Goal: Check status: Check status

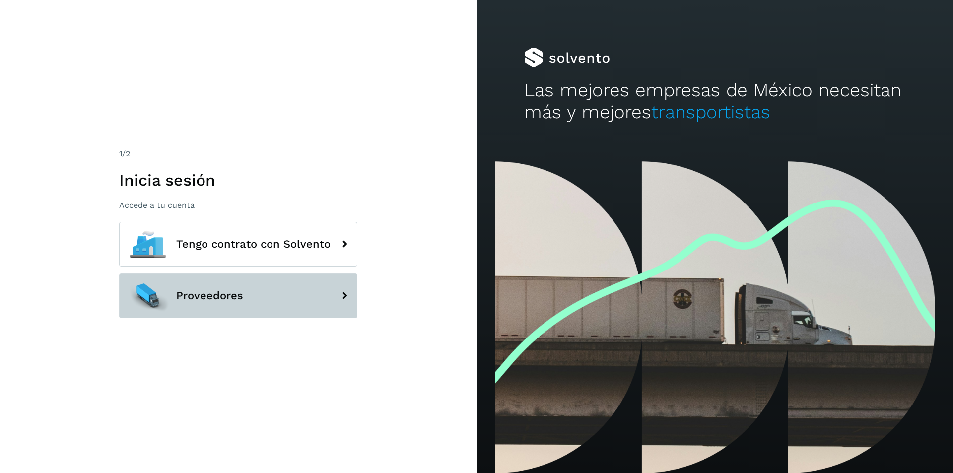
click at [254, 293] on button "Proveedores" at bounding box center [238, 295] width 238 height 45
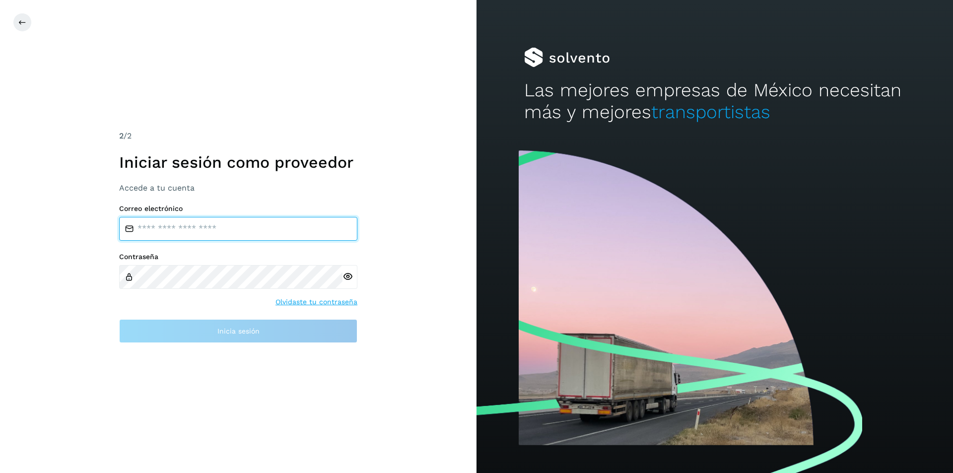
type input "**********"
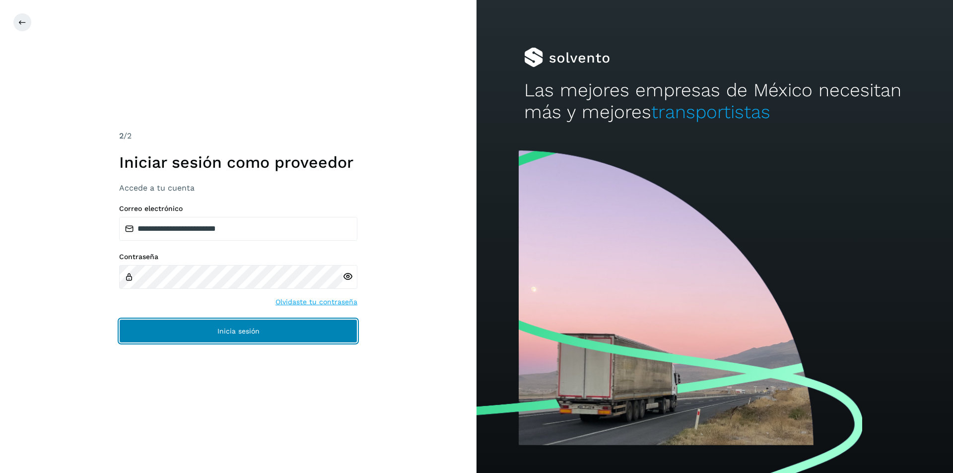
click at [233, 332] on span "Inicia sesión" at bounding box center [238, 331] width 42 height 7
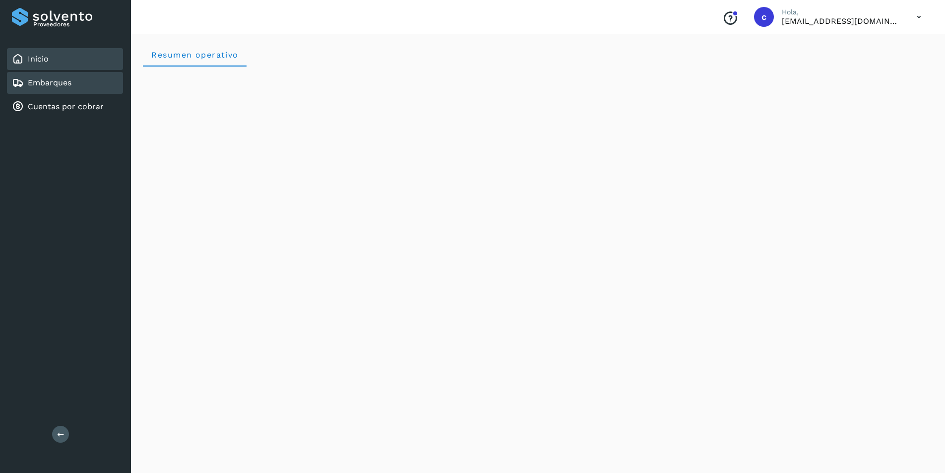
click at [55, 74] on div "Embarques" at bounding box center [65, 83] width 116 height 22
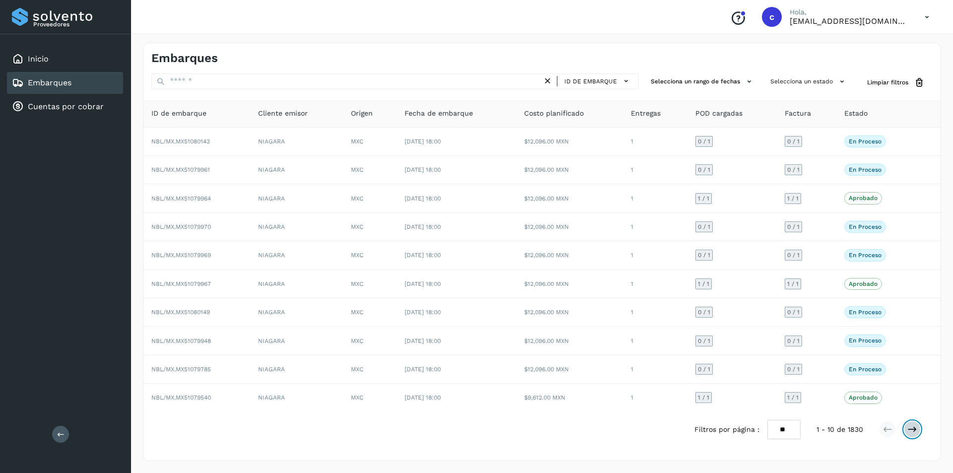
click at [911, 425] on icon at bounding box center [912, 429] width 10 height 10
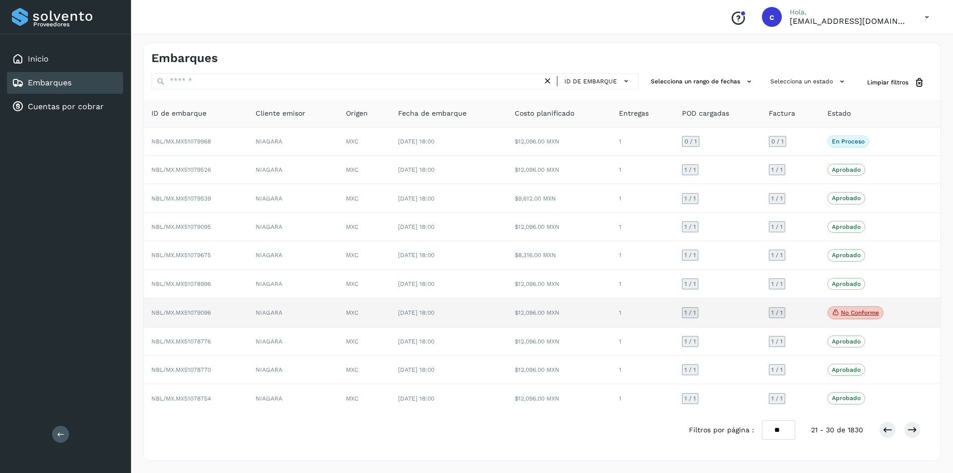
click at [865, 313] on p "No conforme" at bounding box center [860, 312] width 38 height 7
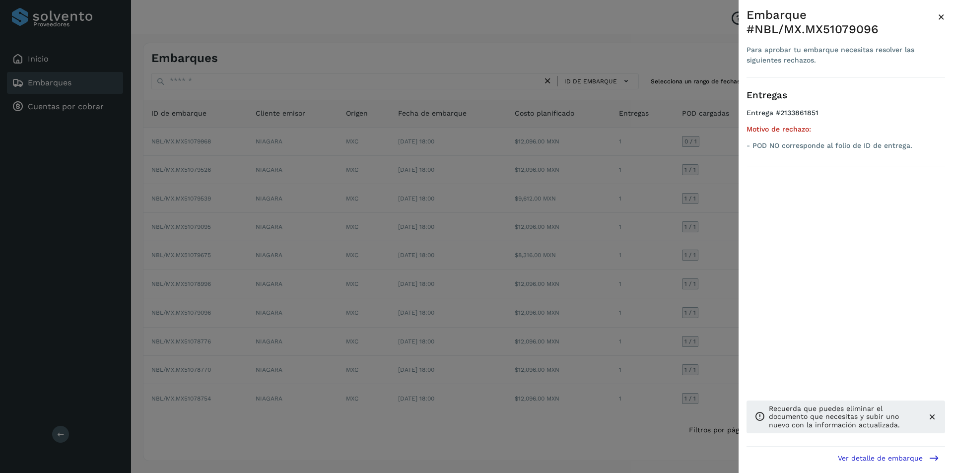
click at [583, 371] on div at bounding box center [476, 236] width 953 height 473
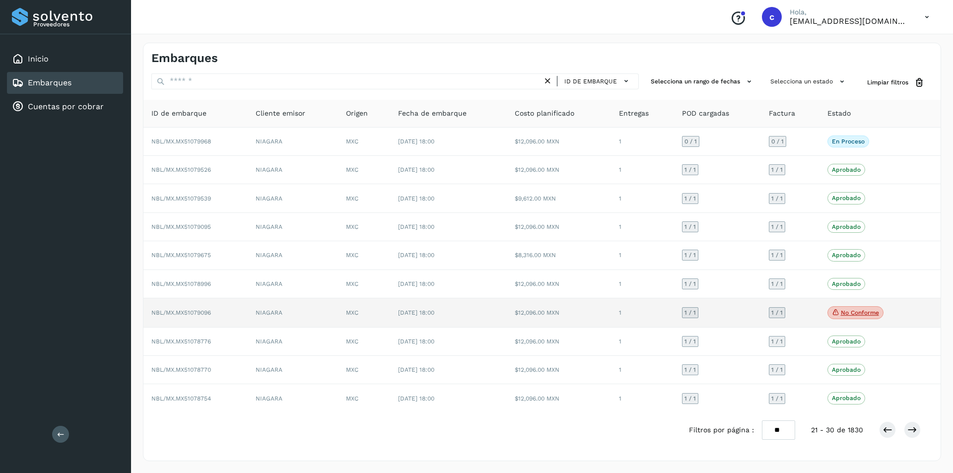
click at [434, 316] on span "[DATE] 18:00" at bounding box center [416, 312] width 36 height 7
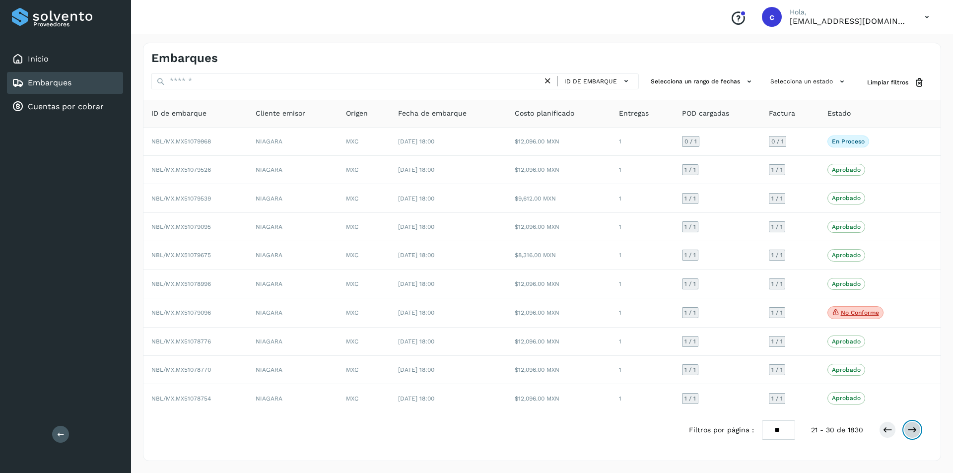
click at [912, 426] on icon at bounding box center [912, 430] width 10 height 10
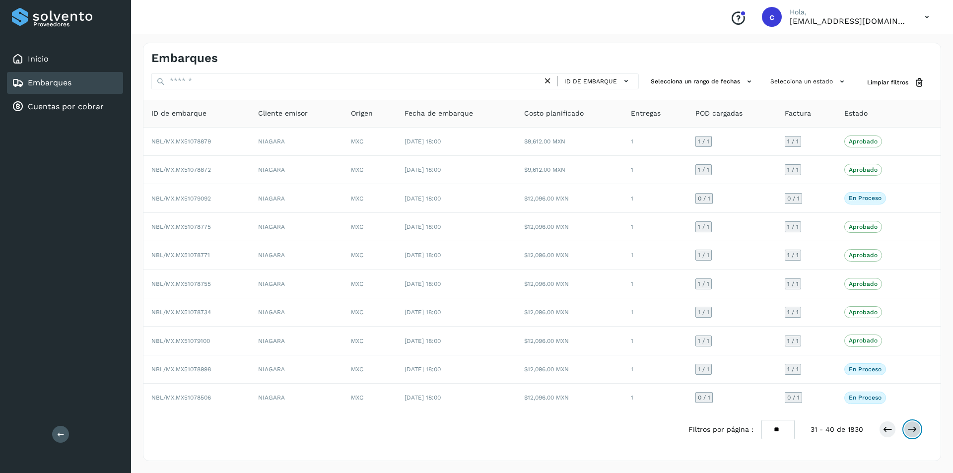
click at [912, 423] on button at bounding box center [912, 429] width 17 height 17
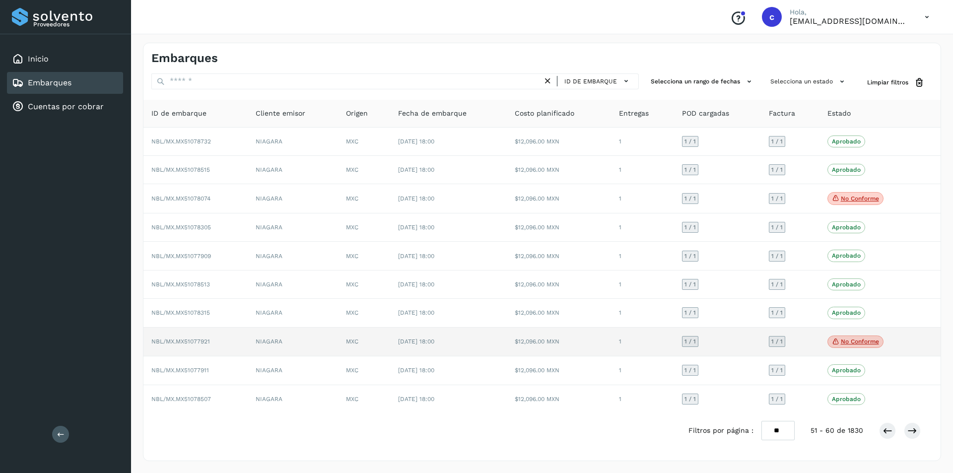
click at [868, 343] on p "No conforme" at bounding box center [860, 341] width 38 height 7
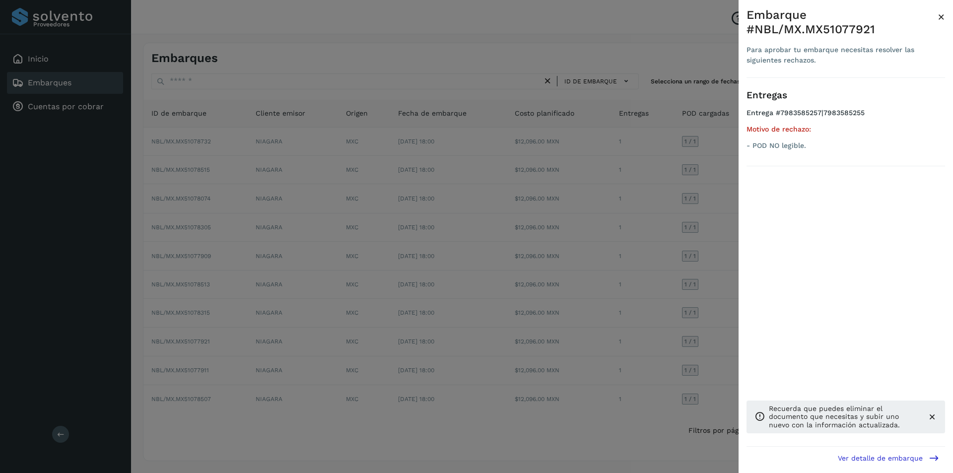
drag, startPoint x: 676, startPoint y: 362, endPoint x: 712, endPoint y: 337, distance: 43.4
click at [677, 364] on div at bounding box center [476, 236] width 953 height 473
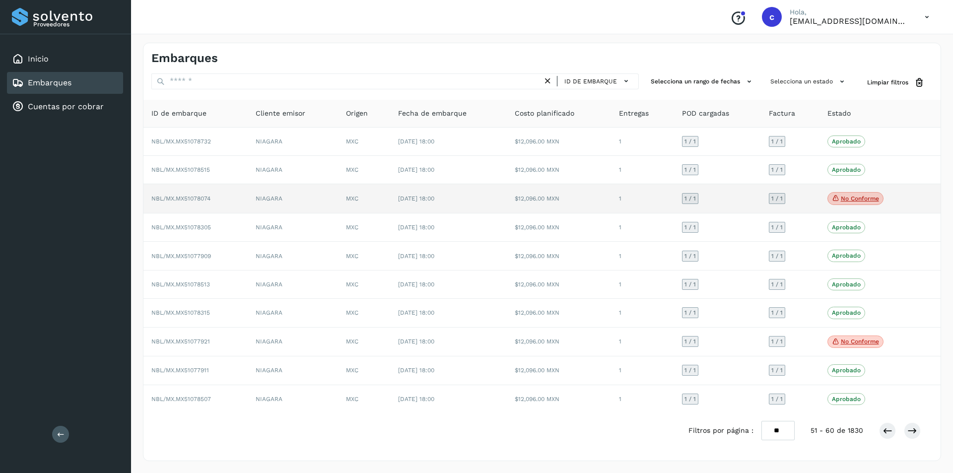
click at [876, 201] on p "No conforme" at bounding box center [860, 198] width 38 height 7
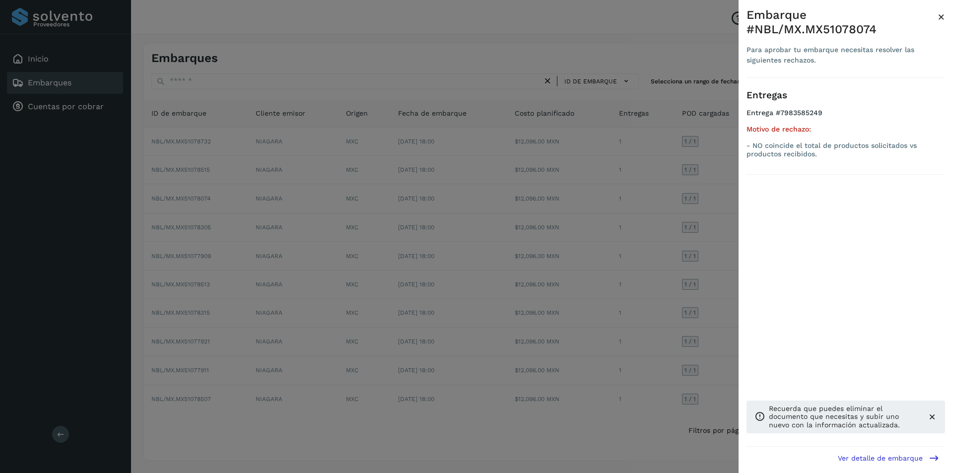
drag, startPoint x: 617, startPoint y: 298, endPoint x: 626, endPoint y: 309, distance: 13.8
click at [617, 300] on div at bounding box center [476, 236] width 953 height 473
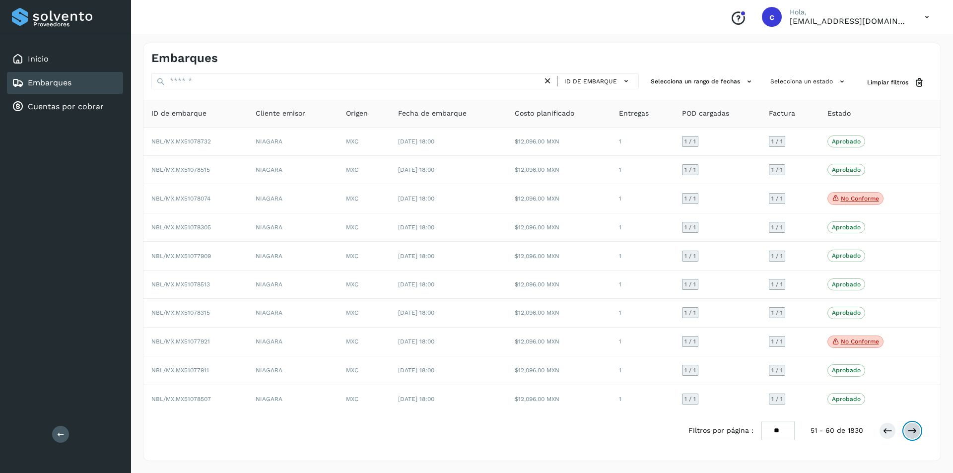
click at [913, 433] on icon at bounding box center [912, 431] width 10 height 10
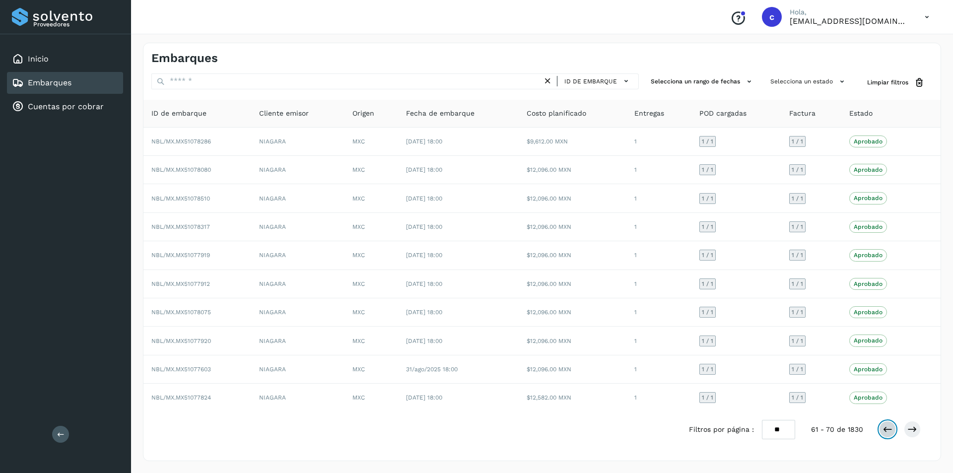
click at [892, 433] on icon at bounding box center [887, 429] width 10 height 10
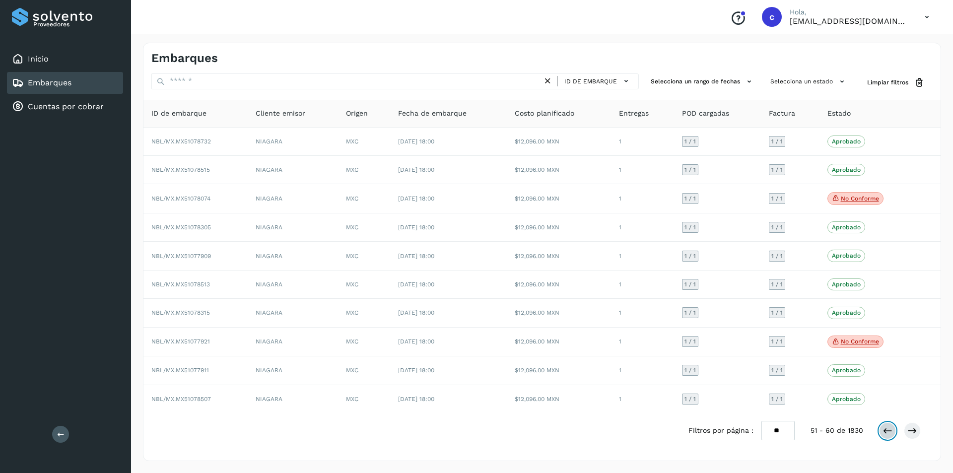
click at [892, 433] on icon at bounding box center [887, 431] width 10 height 10
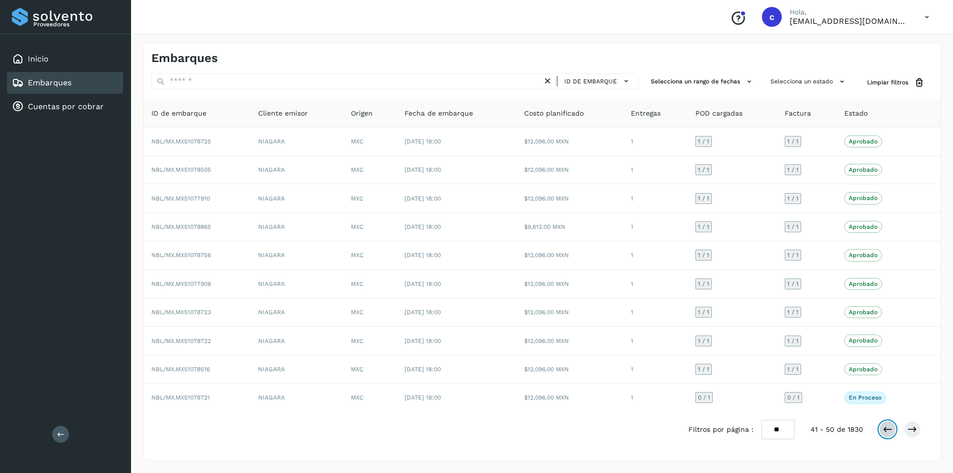
click at [892, 433] on icon at bounding box center [887, 429] width 10 height 10
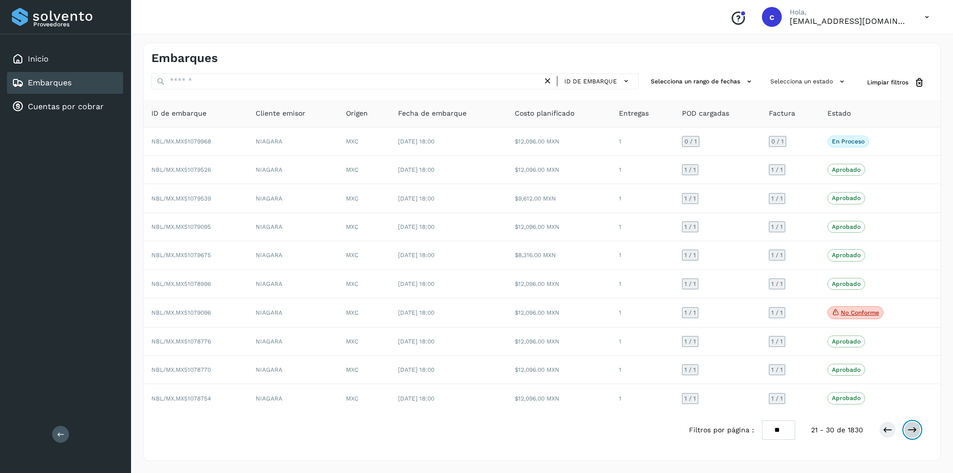
click at [918, 431] on button at bounding box center [912, 429] width 17 height 17
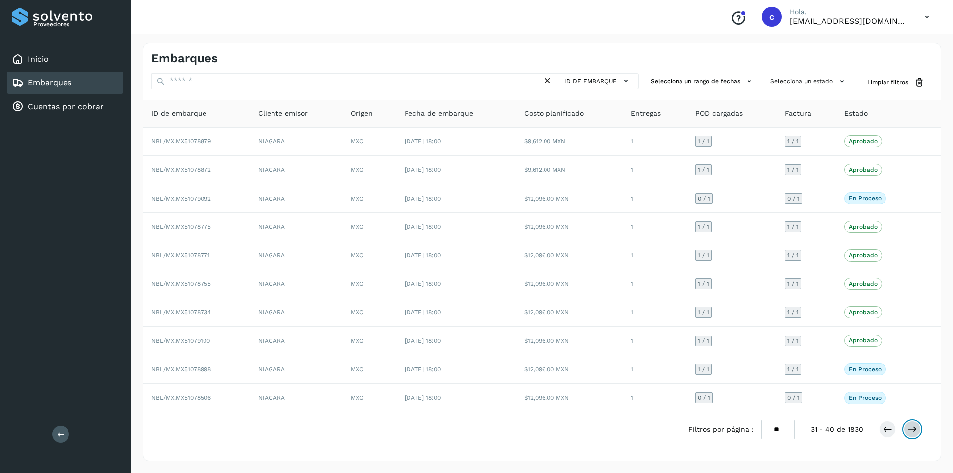
click at [918, 431] on button at bounding box center [912, 429] width 17 height 17
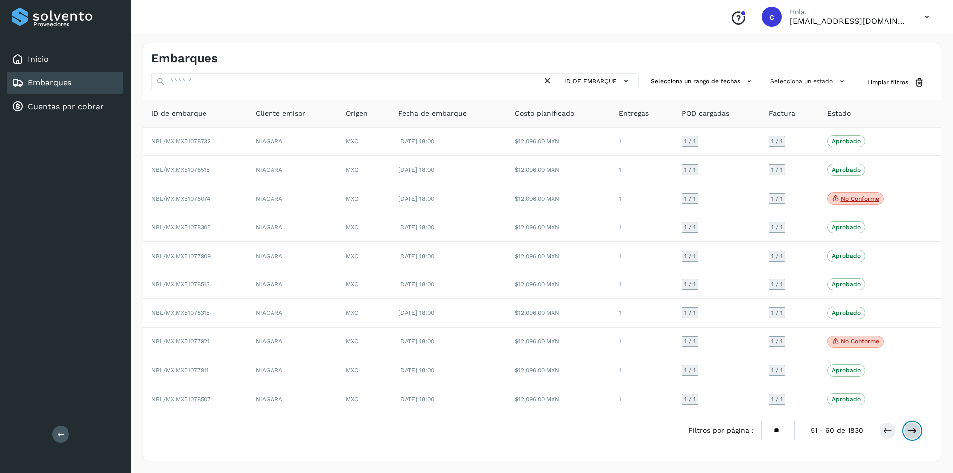
click at [918, 431] on button at bounding box center [912, 430] width 17 height 17
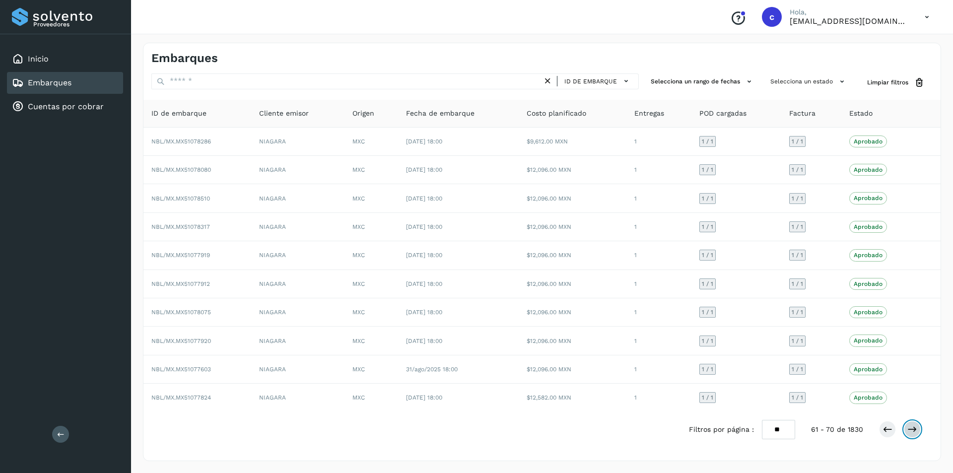
click at [918, 431] on button at bounding box center [912, 429] width 17 height 17
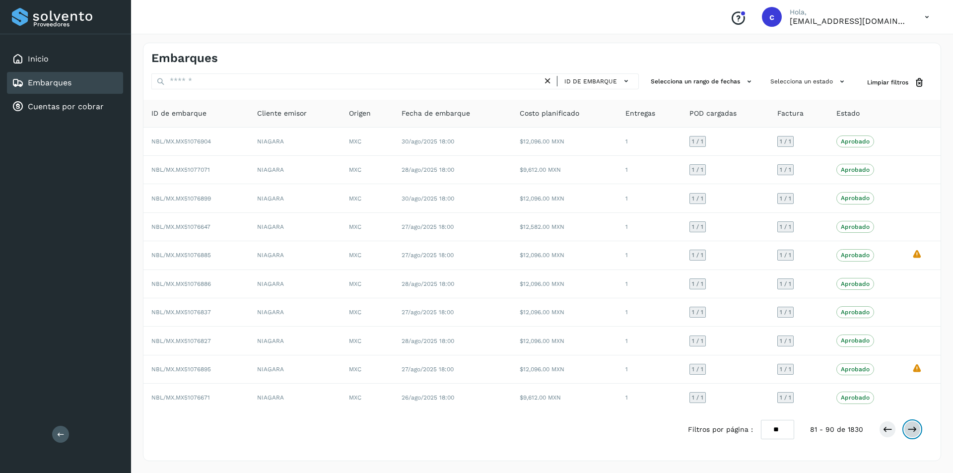
click at [918, 431] on button at bounding box center [912, 429] width 17 height 17
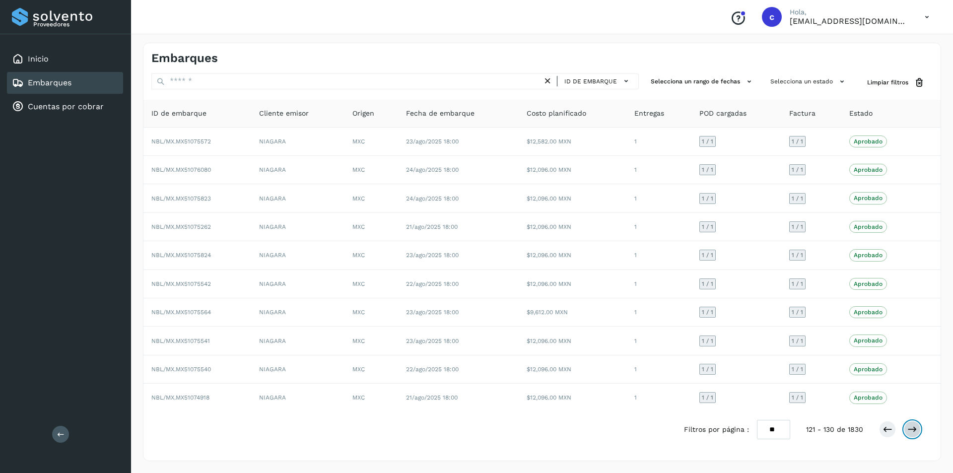
click at [918, 431] on button at bounding box center [912, 429] width 17 height 17
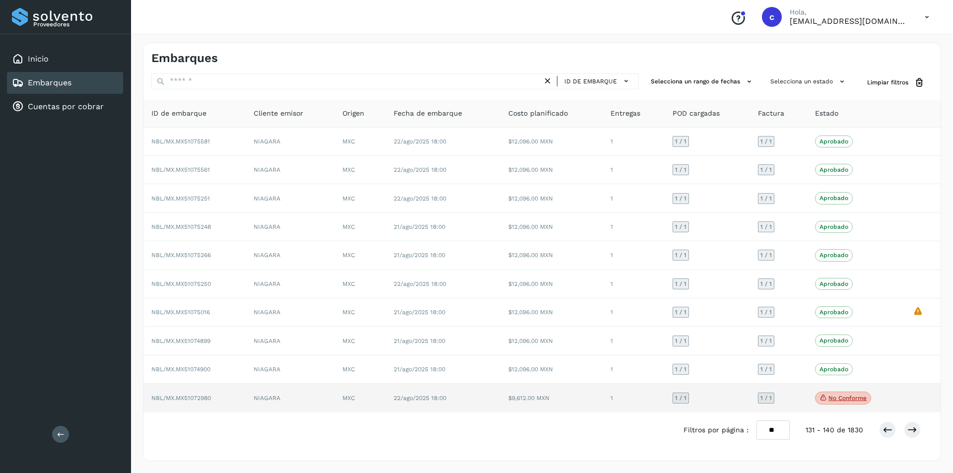
click at [857, 402] on span "No conforme" at bounding box center [843, 398] width 56 height 13
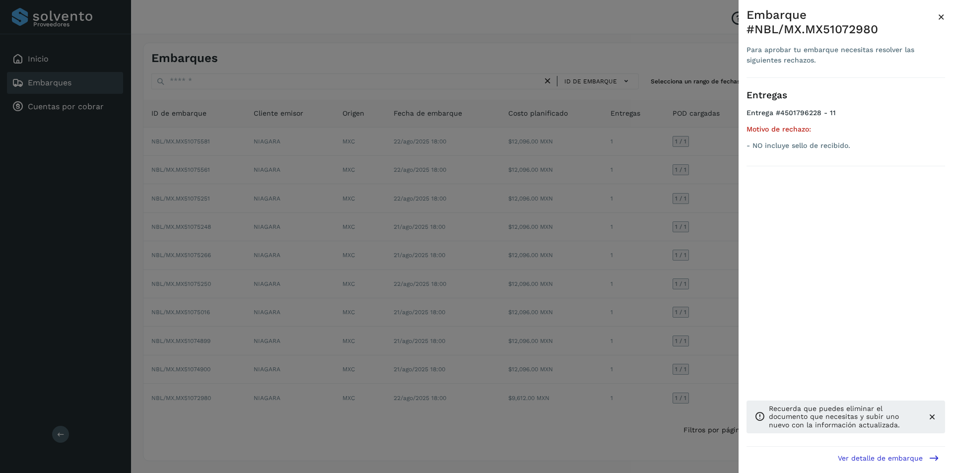
click at [484, 353] on div at bounding box center [476, 236] width 953 height 473
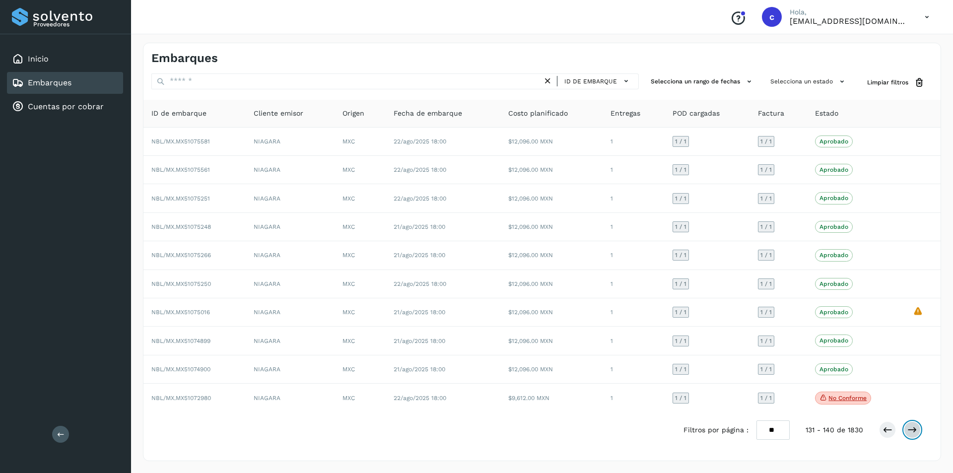
click at [911, 424] on button at bounding box center [912, 429] width 17 height 17
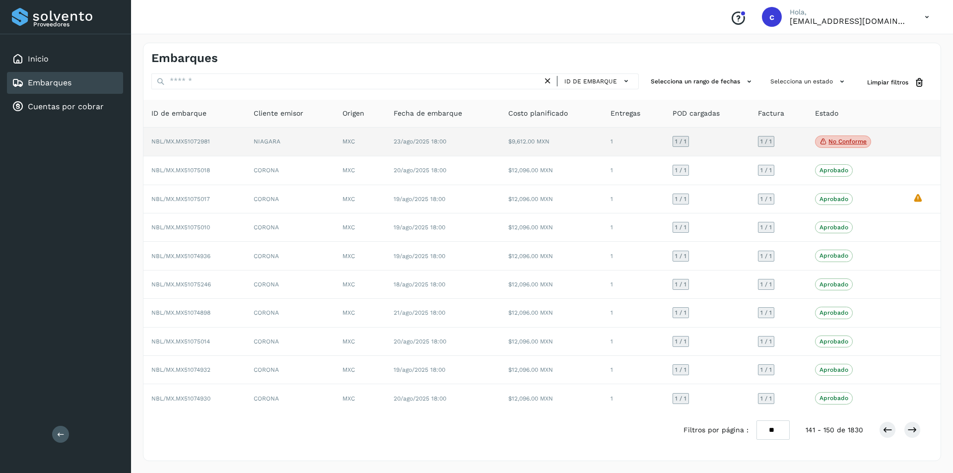
click at [845, 143] on p "No conforme" at bounding box center [847, 141] width 38 height 7
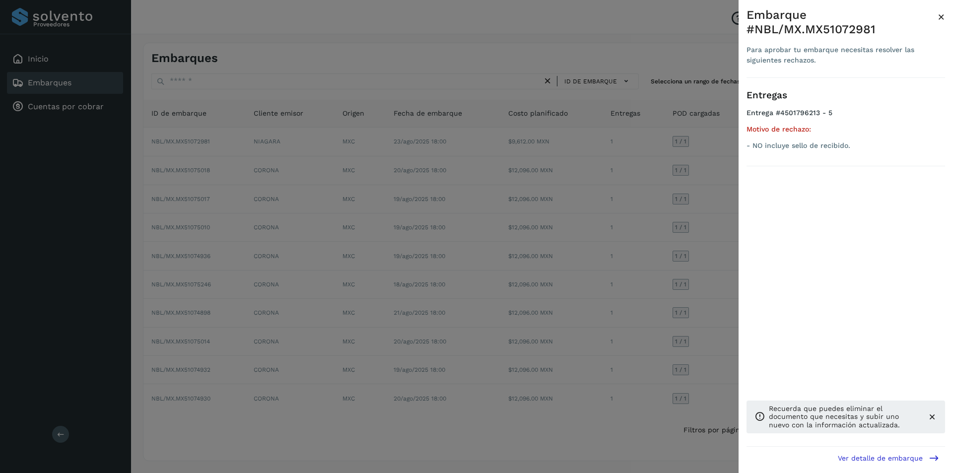
click at [576, 287] on div at bounding box center [476, 236] width 953 height 473
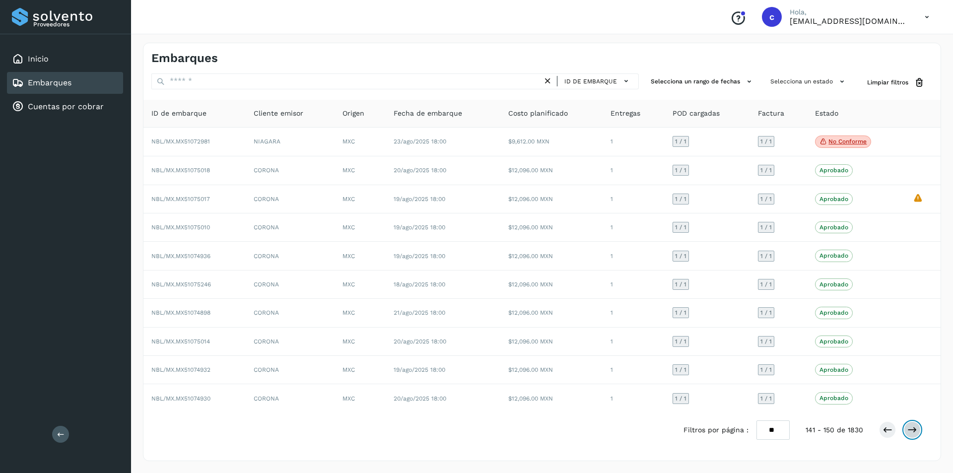
click at [911, 430] on icon at bounding box center [912, 430] width 10 height 10
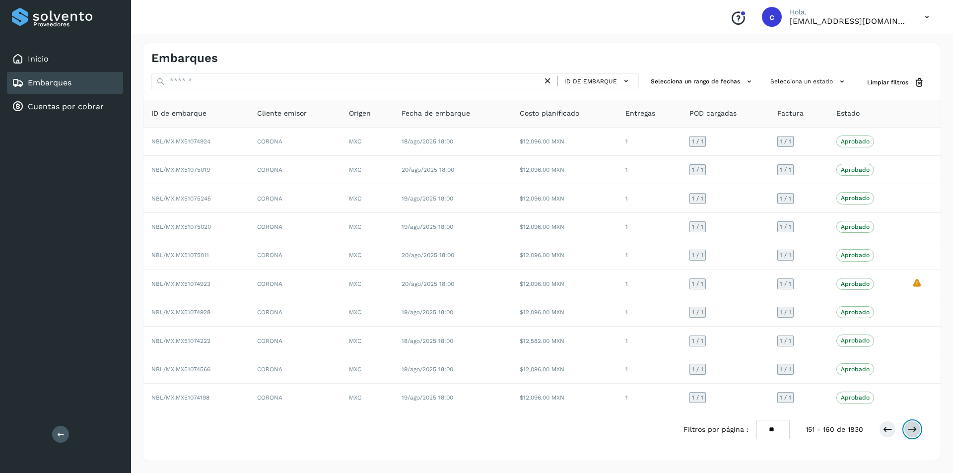
click at [911, 430] on icon at bounding box center [912, 429] width 10 height 10
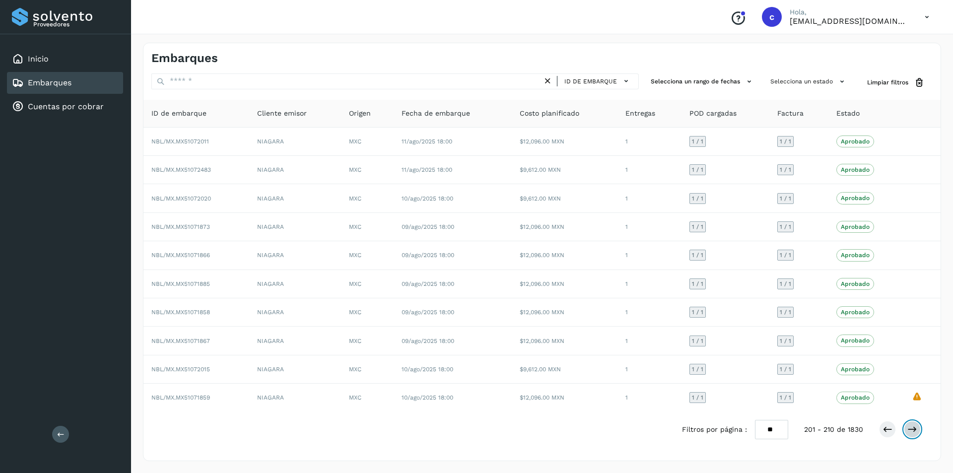
click at [911, 430] on icon at bounding box center [912, 429] width 10 height 10
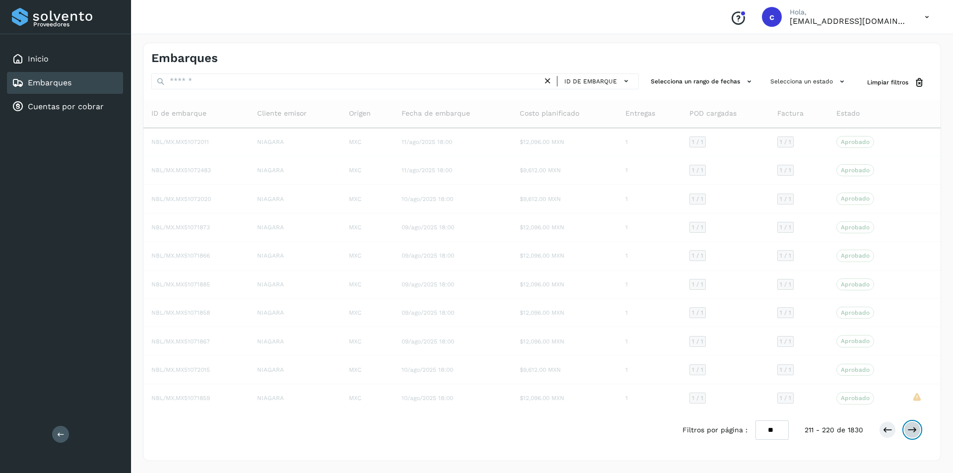
click at [911, 430] on icon at bounding box center [912, 430] width 10 height 10
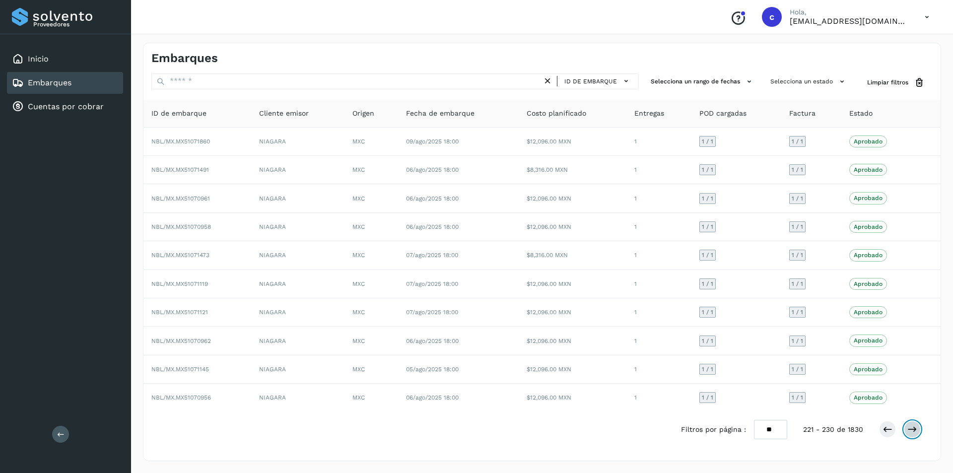
click at [911, 430] on icon at bounding box center [912, 429] width 10 height 10
click at [51, 89] on div "Embarques" at bounding box center [65, 83] width 116 height 22
click at [56, 69] on div "Inicio" at bounding box center [65, 59] width 116 height 22
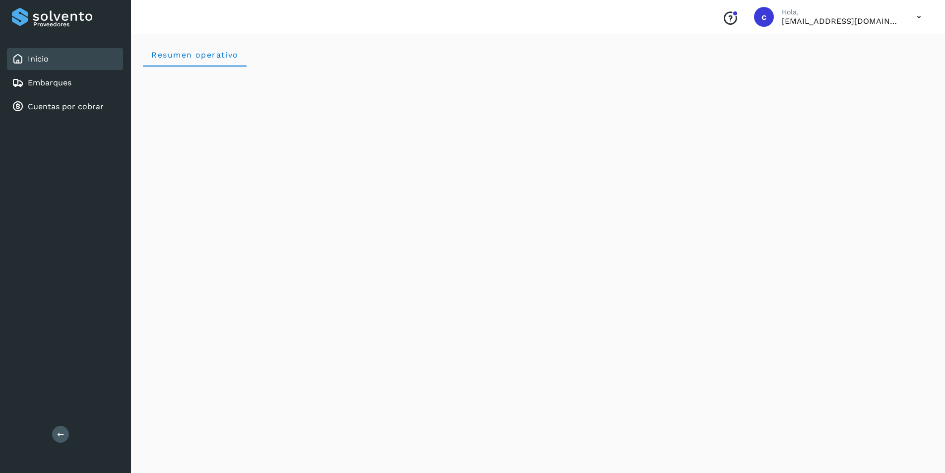
click at [925, 9] on icon at bounding box center [919, 17] width 20 height 20
click at [880, 36] on div "Cerrar sesión" at bounding box center [870, 44] width 118 height 19
